Goal: Task Accomplishment & Management: Manage account settings

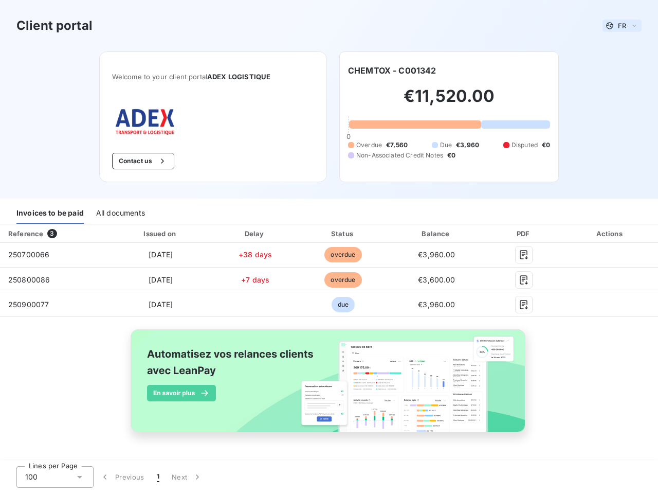
click at [622, 26] on span "FR" at bounding box center [622, 26] width 8 height 8
click at [142, 161] on button "Contact us" at bounding box center [143, 161] width 62 height 16
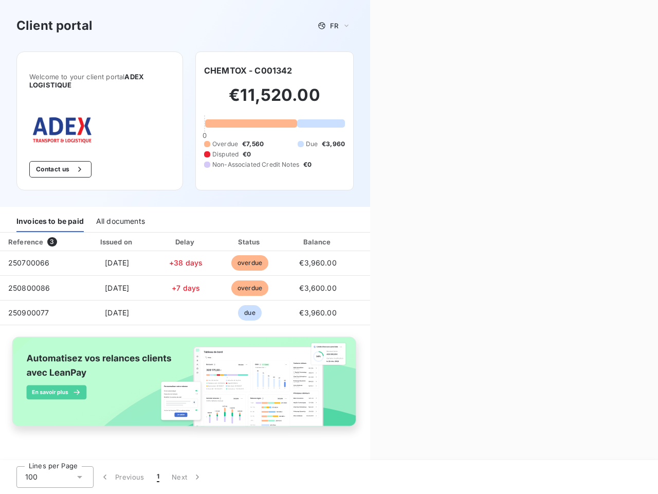
click at [50, 213] on div "Invoices to be paid" at bounding box center [49, 221] width 67 height 22
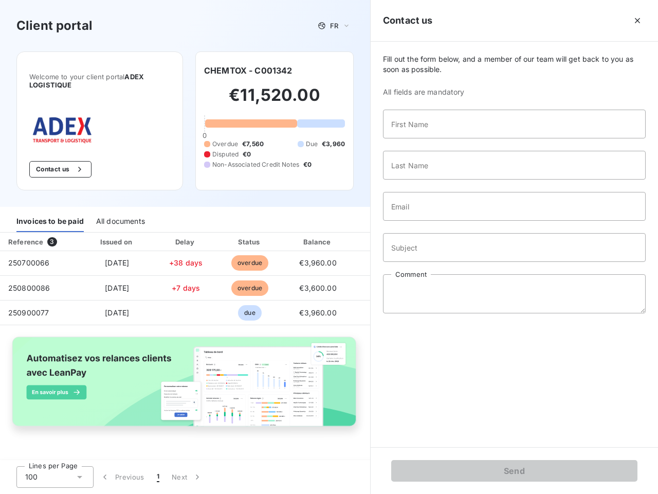
click at [120, 213] on div "All documents" at bounding box center [120, 221] width 49 height 22
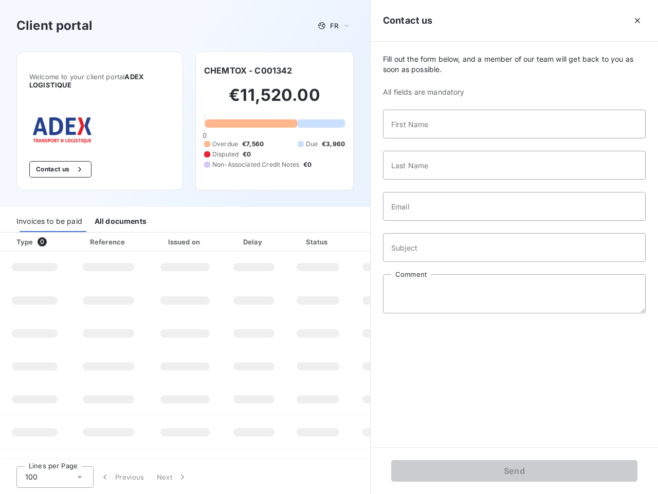
click at [54, 234] on th "Type 0" at bounding box center [34, 241] width 69 height 19
click at [160, 234] on th "Issued on" at bounding box center [185, 241] width 75 height 19
click at [255, 234] on th "Delay" at bounding box center [254, 241] width 63 height 19
click at [343, 234] on th "Status" at bounding box center [317, 241] width 65 height 19
click at [437, 234] on input "Subject" at bounding box center [514, 247] width 263 height 29
